Goal: Task Accomplishment & Management: Use online tool/utility

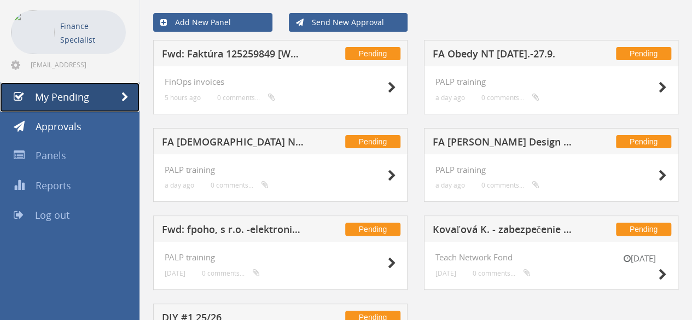
scroll to position [136, 0]
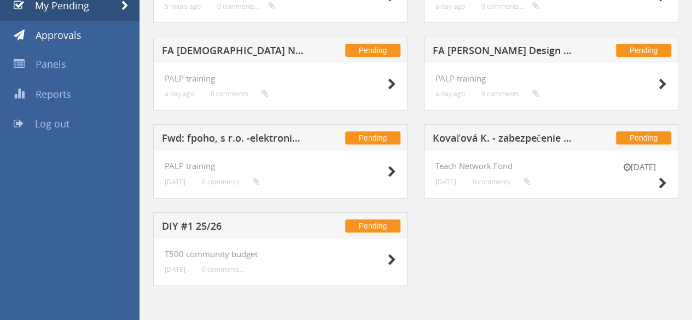
click at [262, 135] on h5 "Fwd: fpoho, s r.o. -elektronická faktúra č.3025314806 za produkty" at bounding box center [233, 140] width 142 height 14
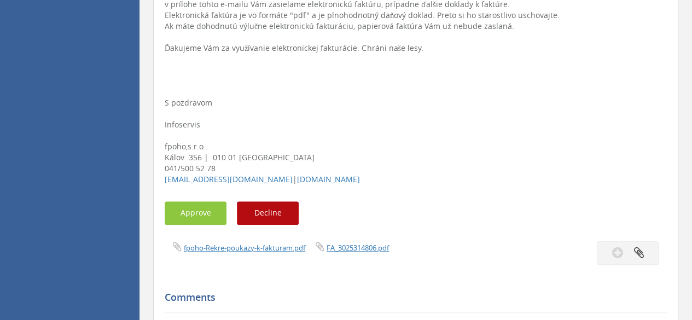
scroll to position [519, 0]
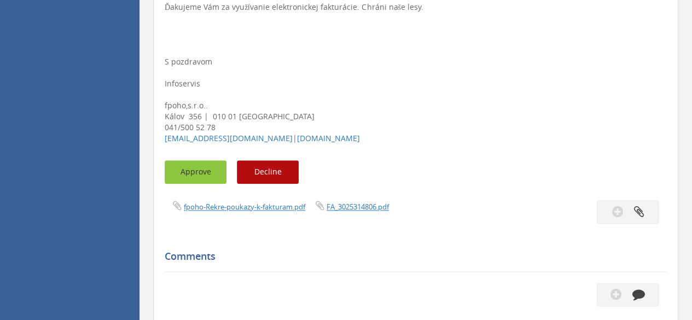
click at [204, 179] on button "Approve" at bounding box center [196, 172] width 62 height 24
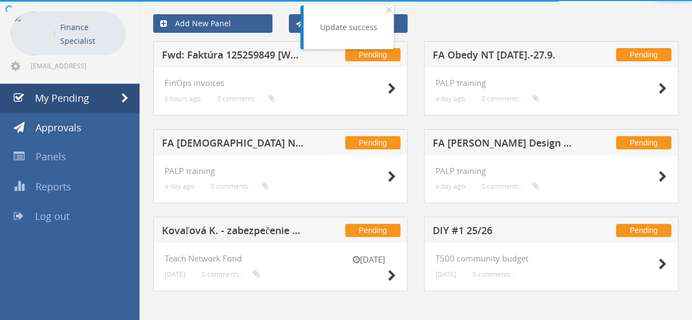
scroll to position [49, 0]
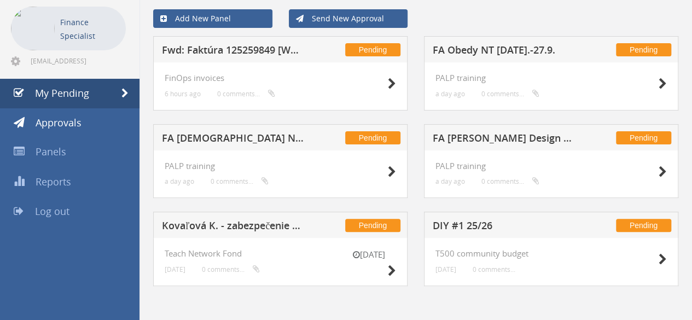
click at [233, 51] on h5 "Fwd: Faktúra 125259849 [Websupport]" at bounding box center [233, 52] width 142 height 14
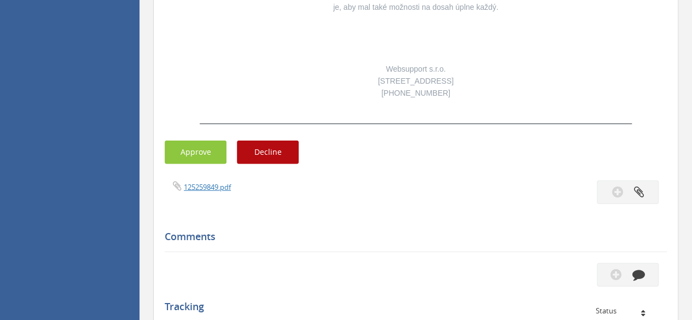
scroll to position [1395, 0]
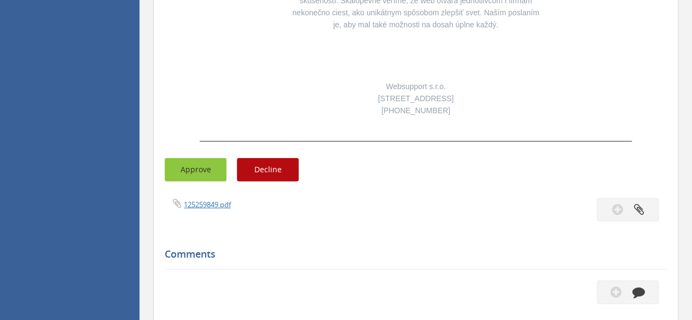
click at [187, 158] on button "Approve" at bounding box center [196, 170] width 62 height 24
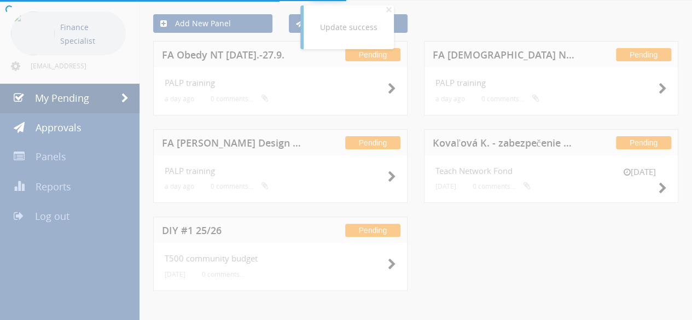
scroll to position [49, 0]
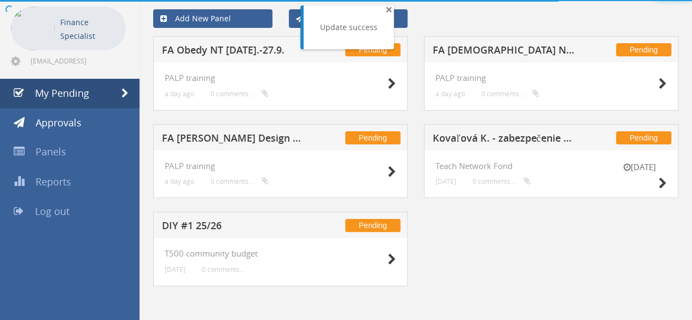
click at [387, 11] on span "×" at bounding box center [389, 9] width 7 height 15
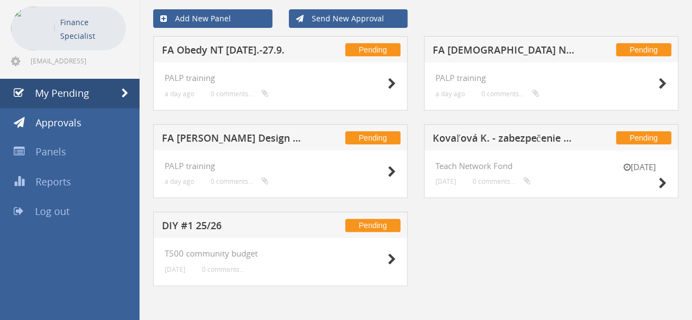
click at [213, 55] on h5 "FA Obedy NT [DATE].-27.9." at bounding box center [233, 52] width 142 height 14
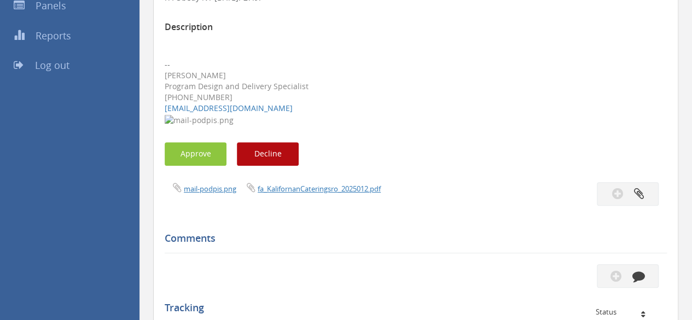
scroll to position [213, 0]
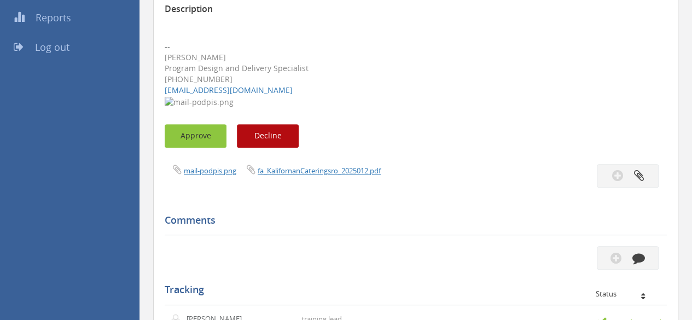
click at [198, 132] on button "Approve" at bounding box center [196, 136] width 62 height 24
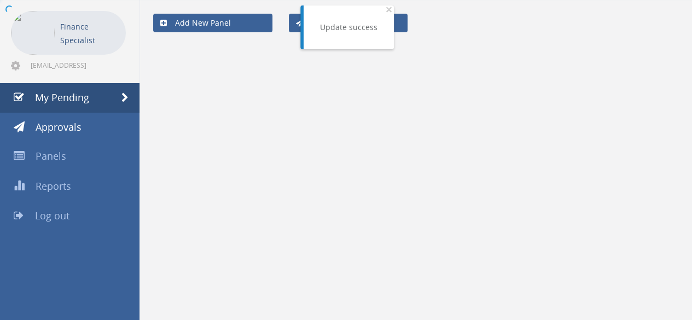
scroll to position [44, 0]
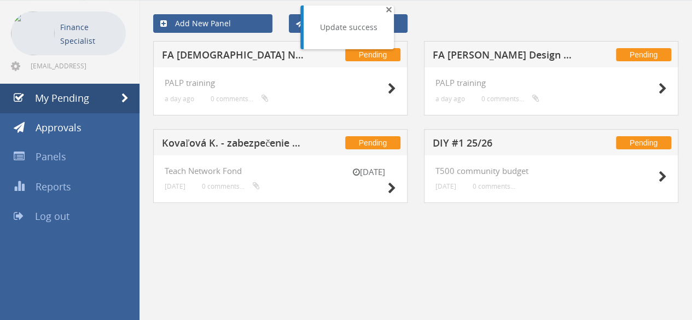
click at [387, 9] on span "×" at bounding box center [389, 9] width 7 height 15
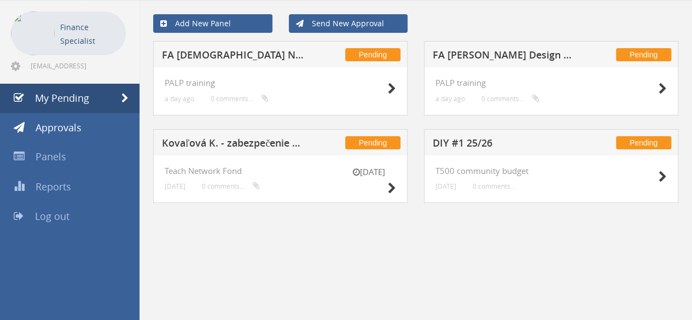
click at [215, 54] on h5 "FA [DEMOGRAPHIC_DATA] NT [DATE].-27.9. + zmluva + alt. CP" at bounding box center [233, 57] width 142 height 14
